Goal: Task Accomplishment & Management: Complete application form

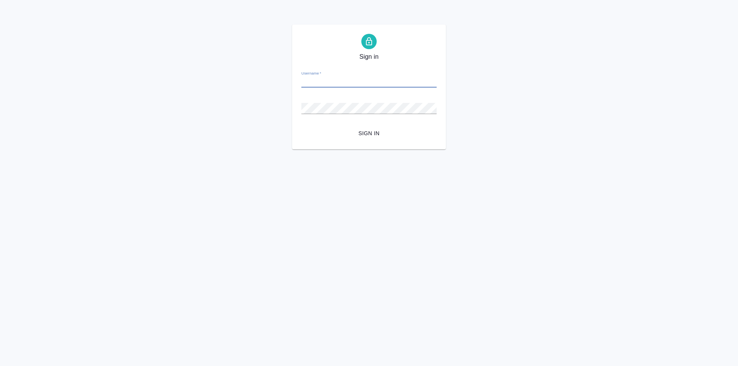
click at [355, 80] on input "Username   *" at bounding box center [368, 82] width 135 height 11
click at [356, 80] on input "Username   *" at bounding box center [368, 82] width 135 height 11
drag, startPoint x: 356, startPoint y: 80, endPoint x: 93, endPoint y: 6, distance: 273.3
click at [348, 77] on div "Username   *" at bounding box center [368, 79] width 135 height 17
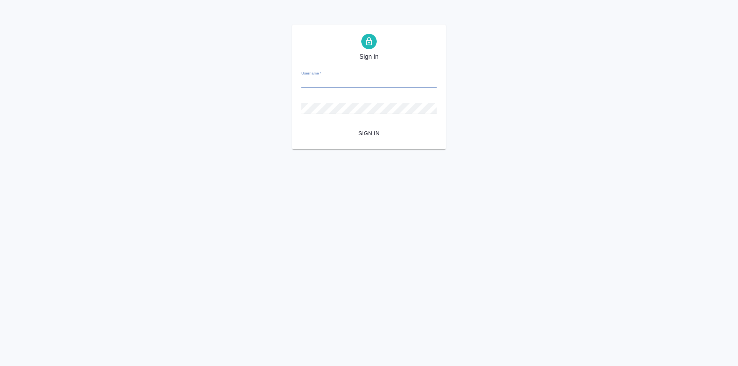
drag, startPoint x: 332, startPoint y: 89, endPoint x: 331, endPoint y: 81, distance: 8.1
click at [332, 88] on form "Username   * Password   * urlPath   * /clients Sign in" at bounding box center [368, 103] width 135 height 76
click at [331, 81] on input "Username   *" at bounding box center [368, 82] width 135 height 11
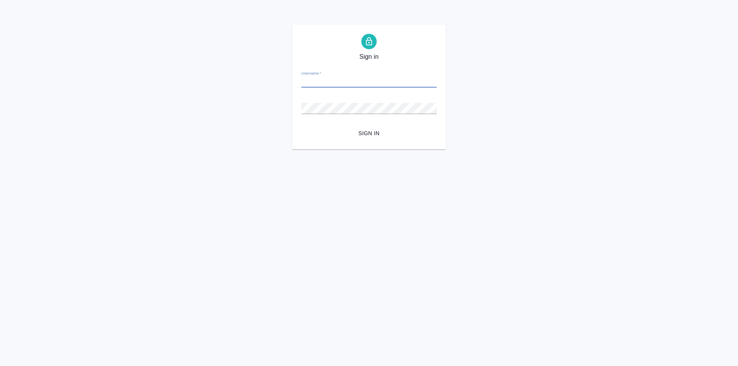
click at [331, 81] on input "Username   *" at bounding box center [368, 82] width 135 height 11
click at [333, 81] on input "Username   *" at bounding box center [368, 82] width 135 height 11
click at [332, 81] on input "Username   *" at bounding box center [368, 82] width 135 height 11
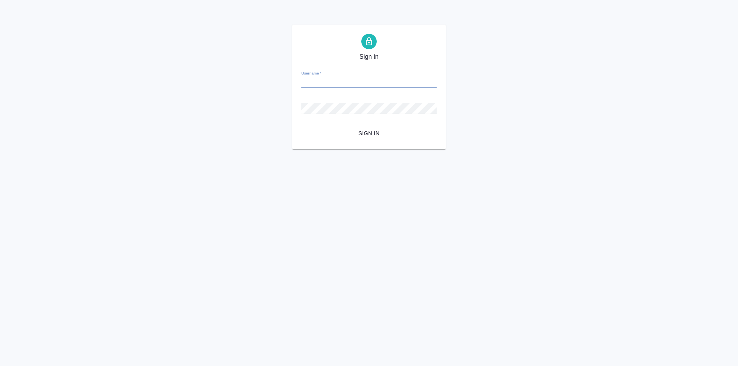
click at [332, 81] on input "Username   *" at bounding box center [368, 82] width 135 height 11
drag, startPoint x: 332, startPoint y: 81, endPoint x: 327, endPoint y: 79, distance: 5.6
click at [328, 80] on input "Username   *" at bounding box center [368, 82] width 135 height 11
type input "[PERSON_NAME]"
